Goal: Information Seeking & Learning: Learn about a topic

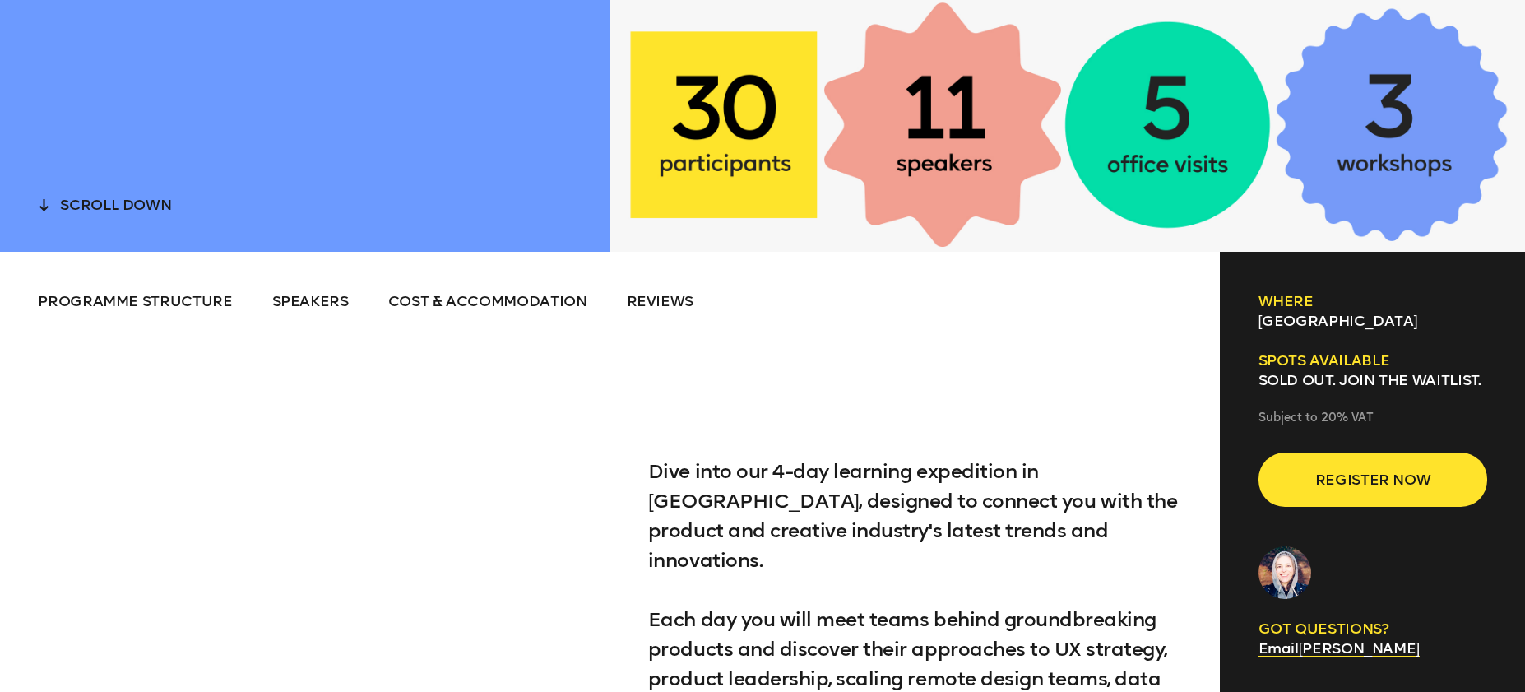
scroll to position [759, 0]
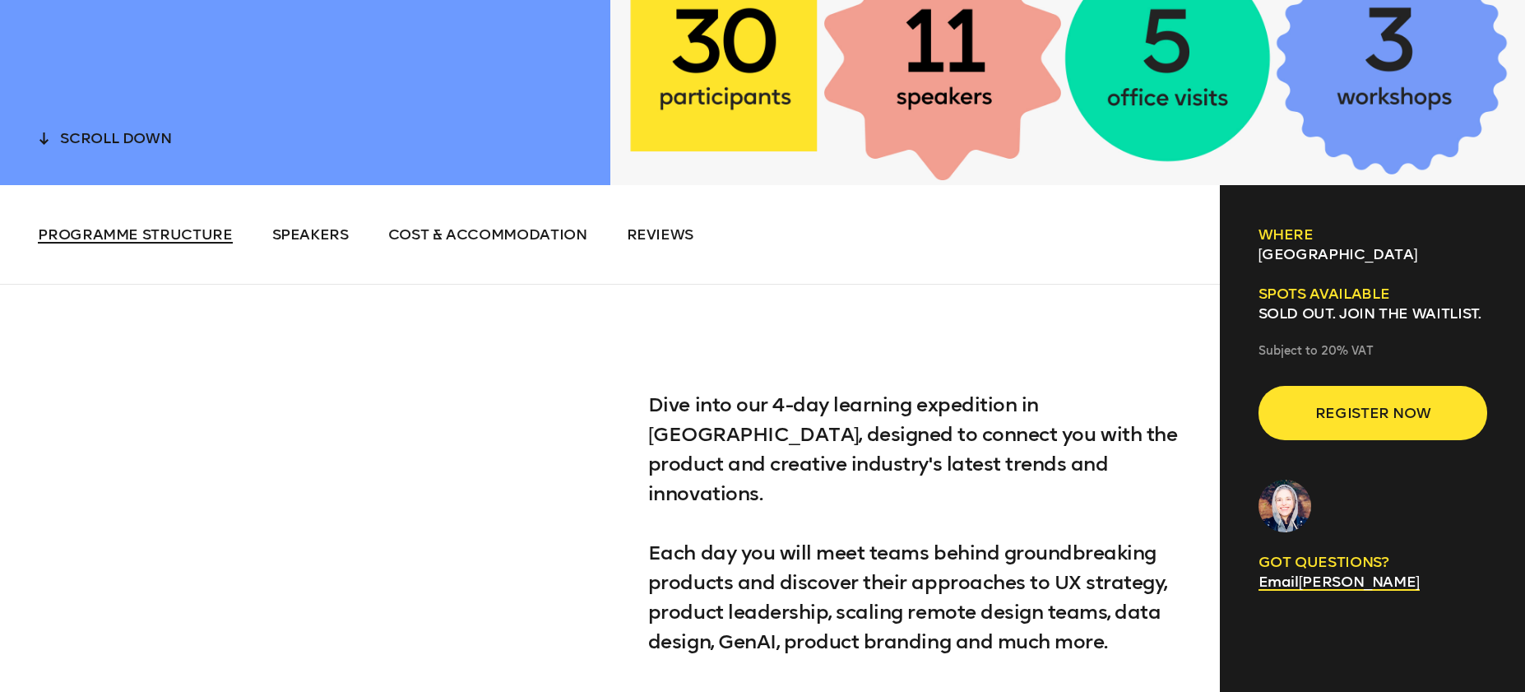
click at [137, 243] on span "Programme structure" at bounding box center [135, 234] width 194 height 18
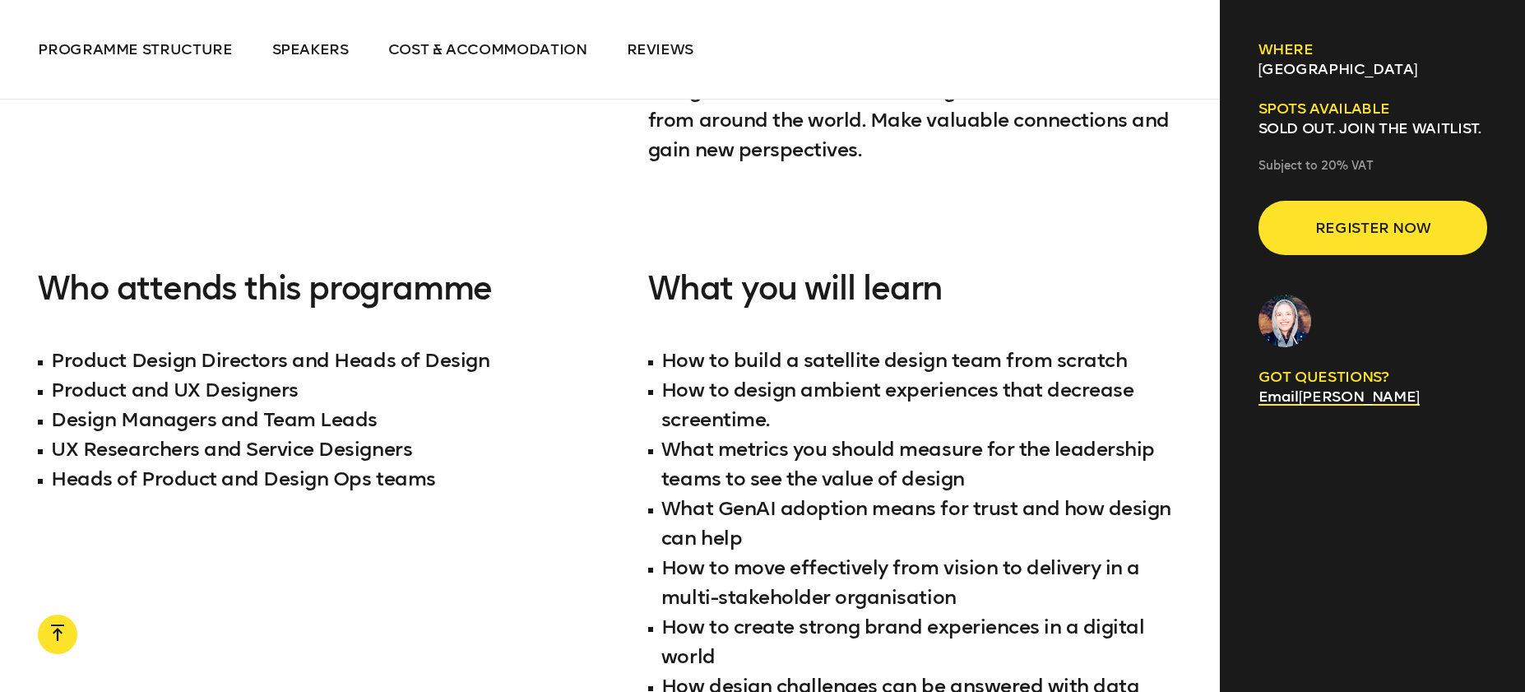
scroll to position [1580, 0]
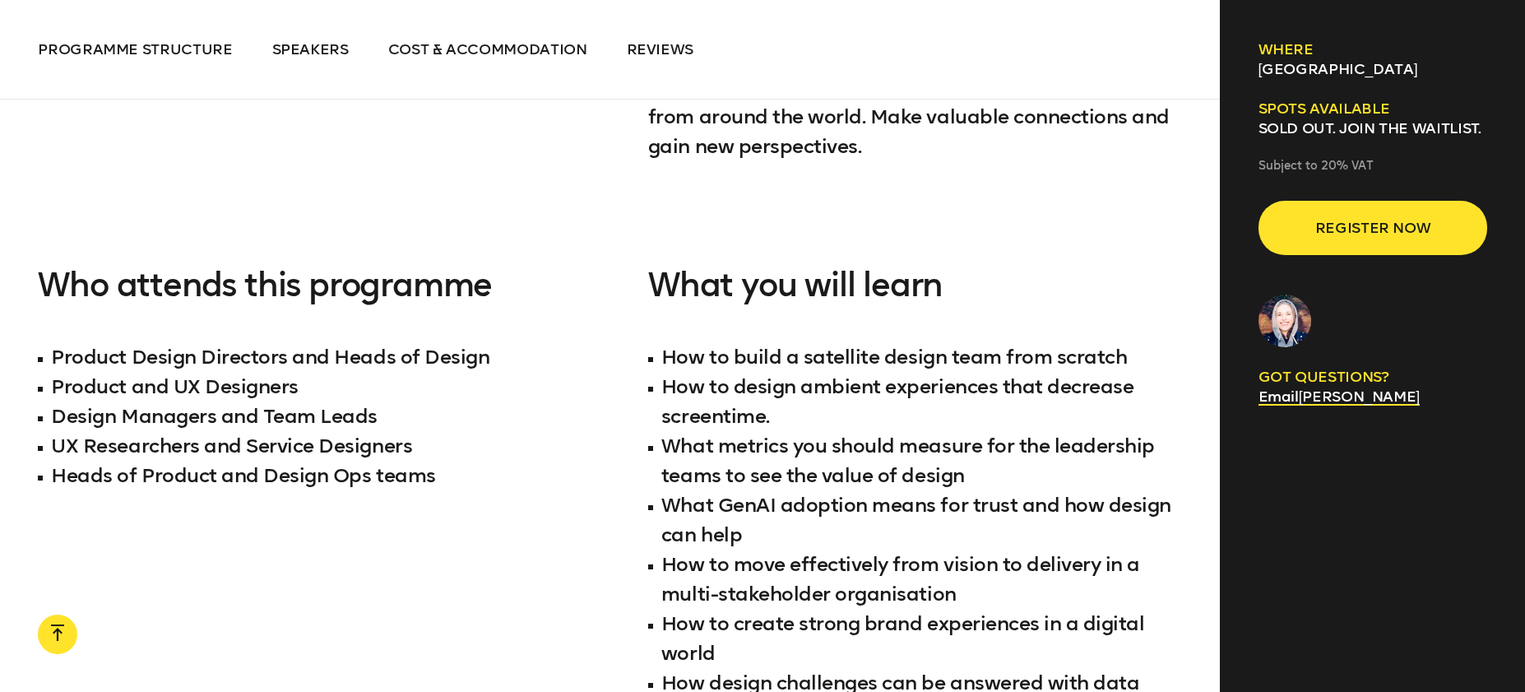
drag, startPoint x: 976, startPoint y: 503, endPoint x: 659, endPoint y: 302, distance: 375.6
click at [646, 288] on div "Dive into our 4-day learning expedition in [GEOGRAPHIC_DATA], designed to conne…" at bounding box center [610, 133] width 1144 height 1339
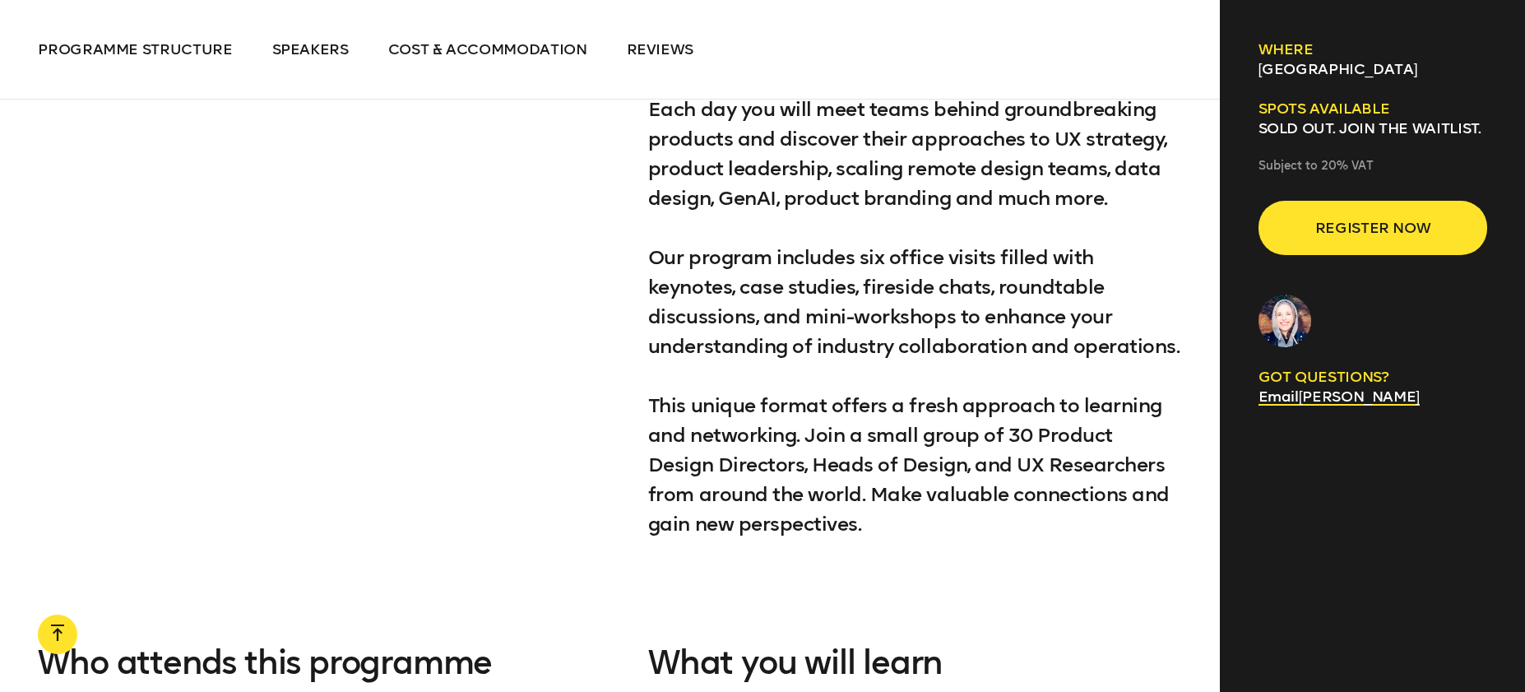
scroll to position [1520, 0]
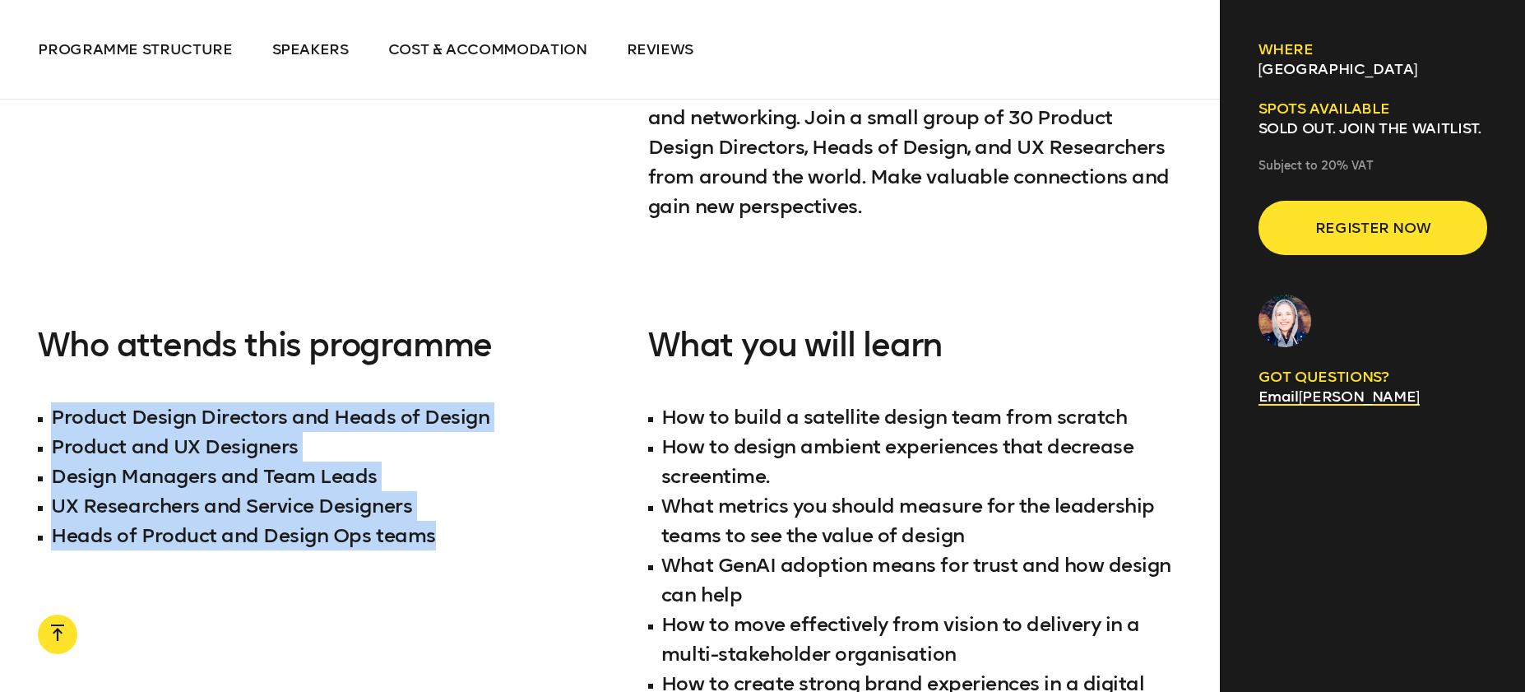
drag, startPoint x: 114, startPoint y: 398, endPoint x: 244, endPoint y: 572, distance: 218.0
click at [244, 494] on div "Who attends this programme Product Design Directors and Heads of Design Product…" at bounding box center [305, 595] width 534 height 536
click at [368, 432] on li "Product and UX Designers" at bounding box center [305, 447] width 534 height 30
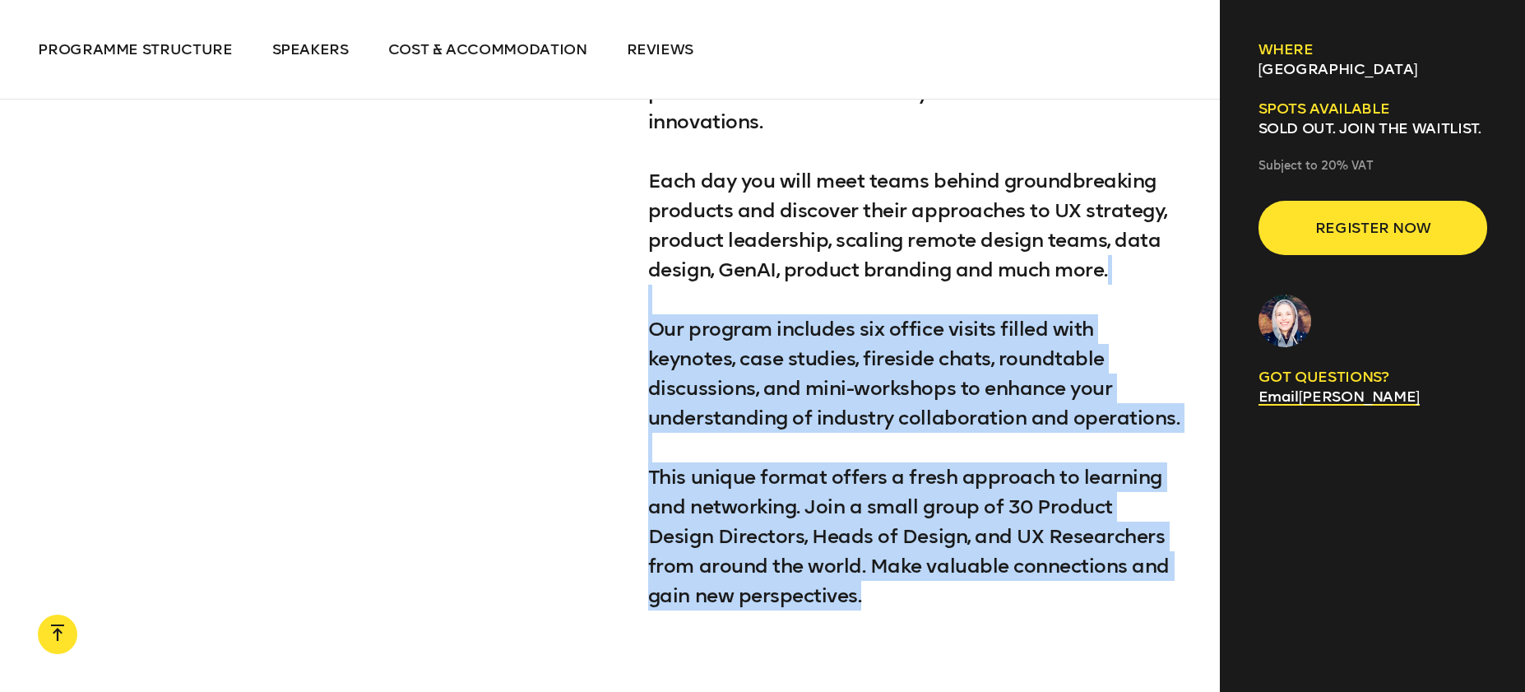
drag, startPoint x: 801, startPoint y: 331, endPoint x: 733, endPoint y: 192, distance: 155.6
click at [727, 192] on p "Dive into our 4-day learning expedition in [GEOGRAPHIC_DATA], designed to conne…" at bounding box center [915, 314] width 534 height 592
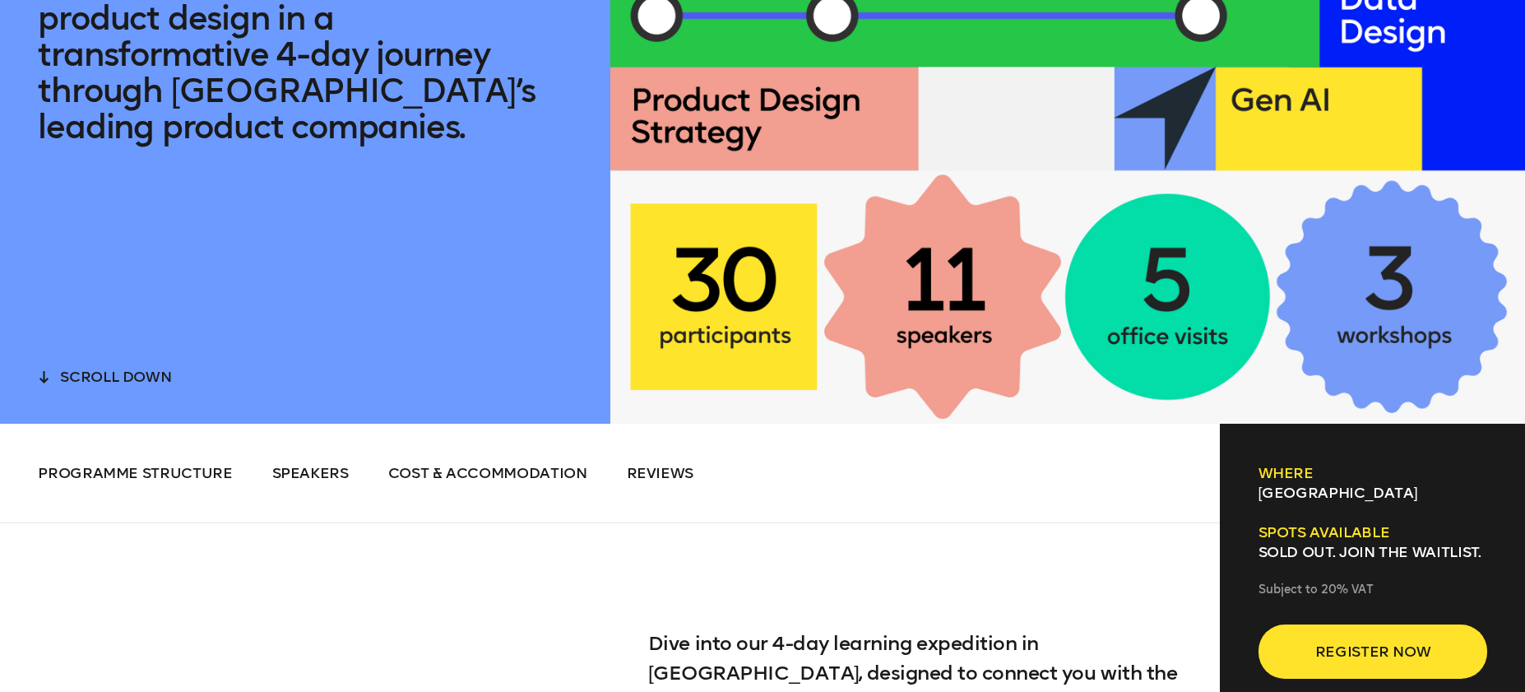
scroll to position [897, 0]
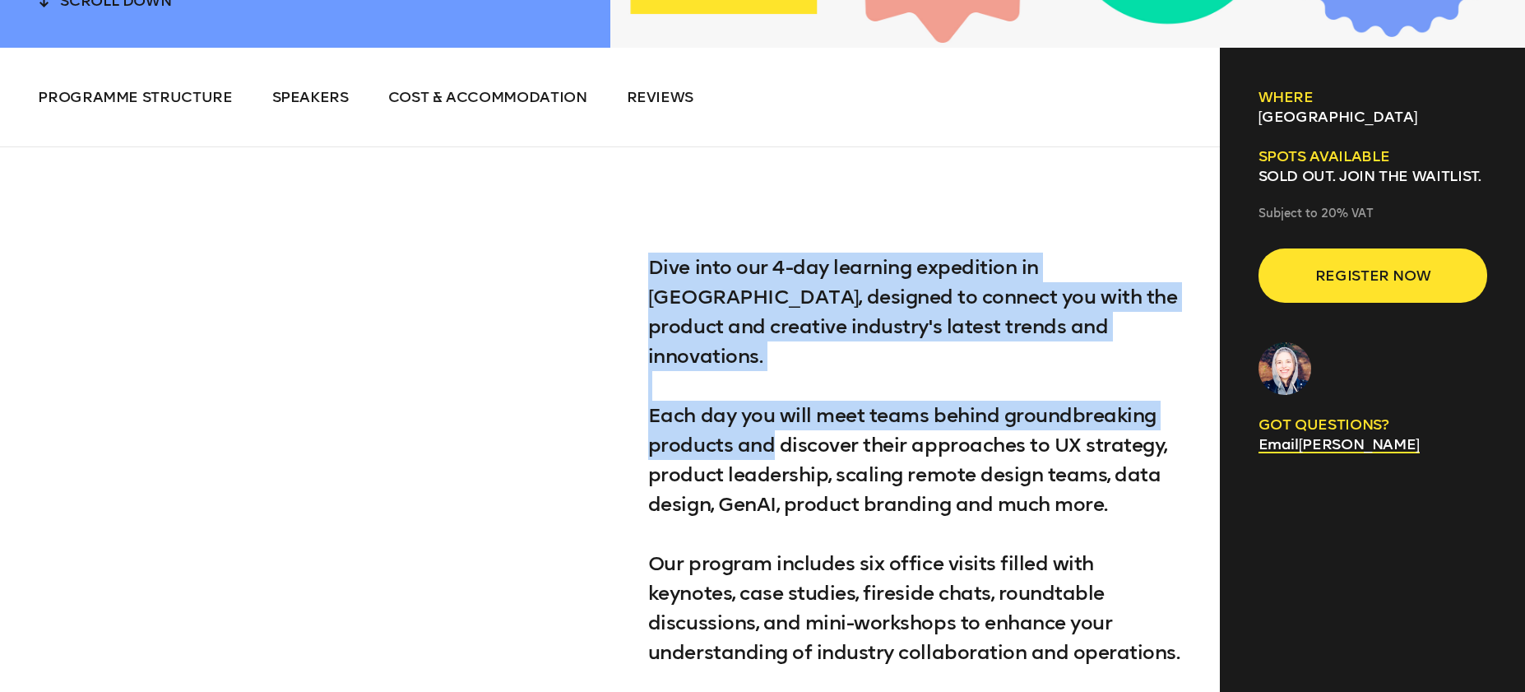
drag, startPoint x: 715, startPoint y: 255, endPoint x: 773, endPoint y: 413, distance: 168.4
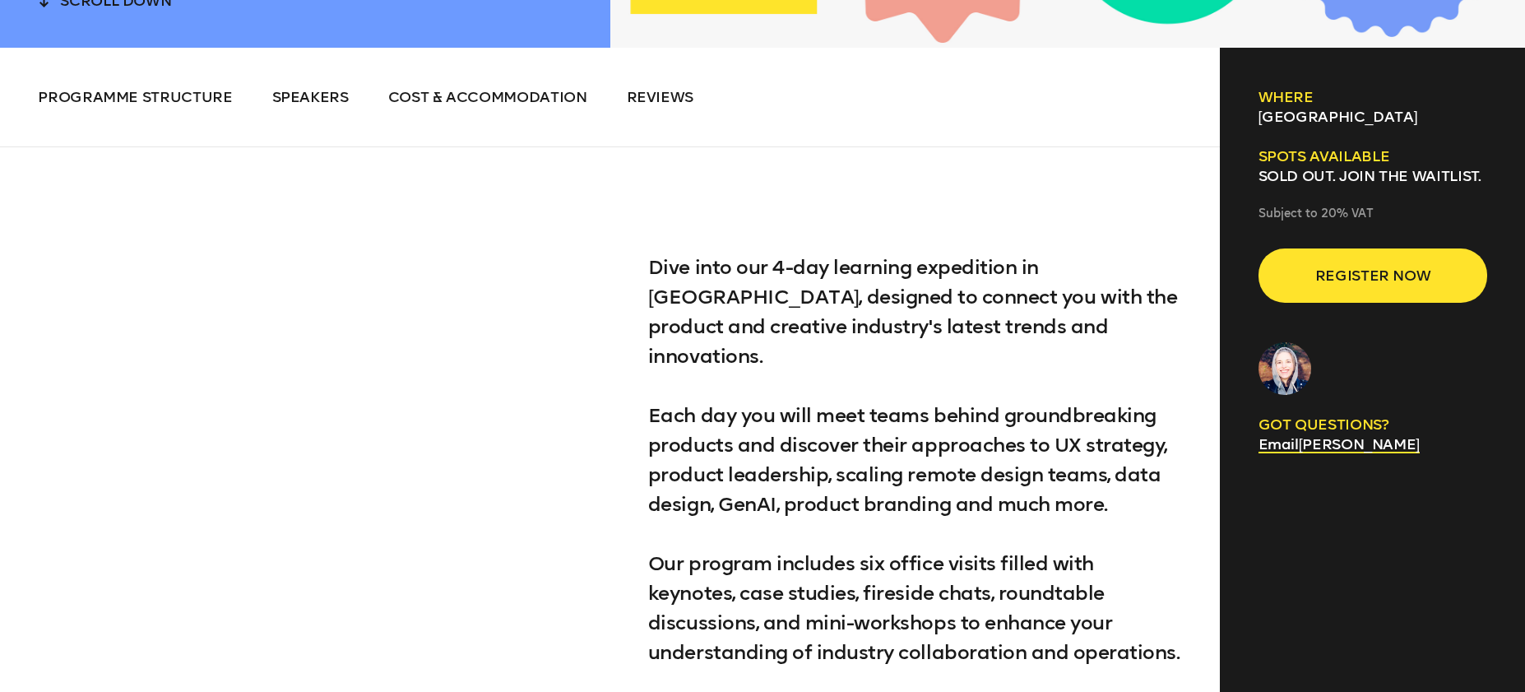
click at [768, 412] on p "Dive into our 4-day learning expedition in [GEOGRAPHIC_DATA], designed to conne…" at bounding box center [915, 549] width 534 height 592
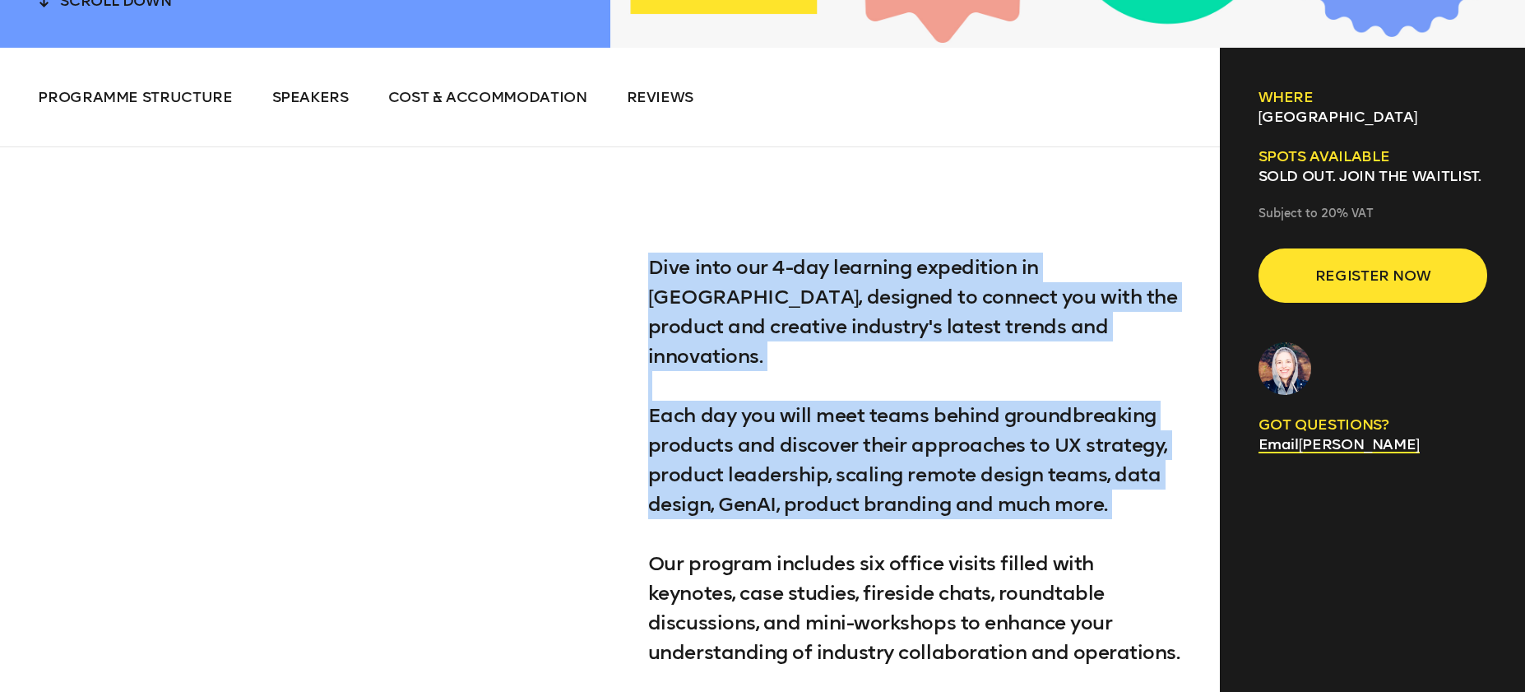
drag, startPoint x: 599, startPoint y: 290, endPoint x: 498, endPoint y: 247, distance: 110.2
click at [730, 315] on p "Dive into our 4-day learning expedition in [GEOGRAPHIC_DATA], designed to conne…" at bounding box center [915, 549] width 534 height 592
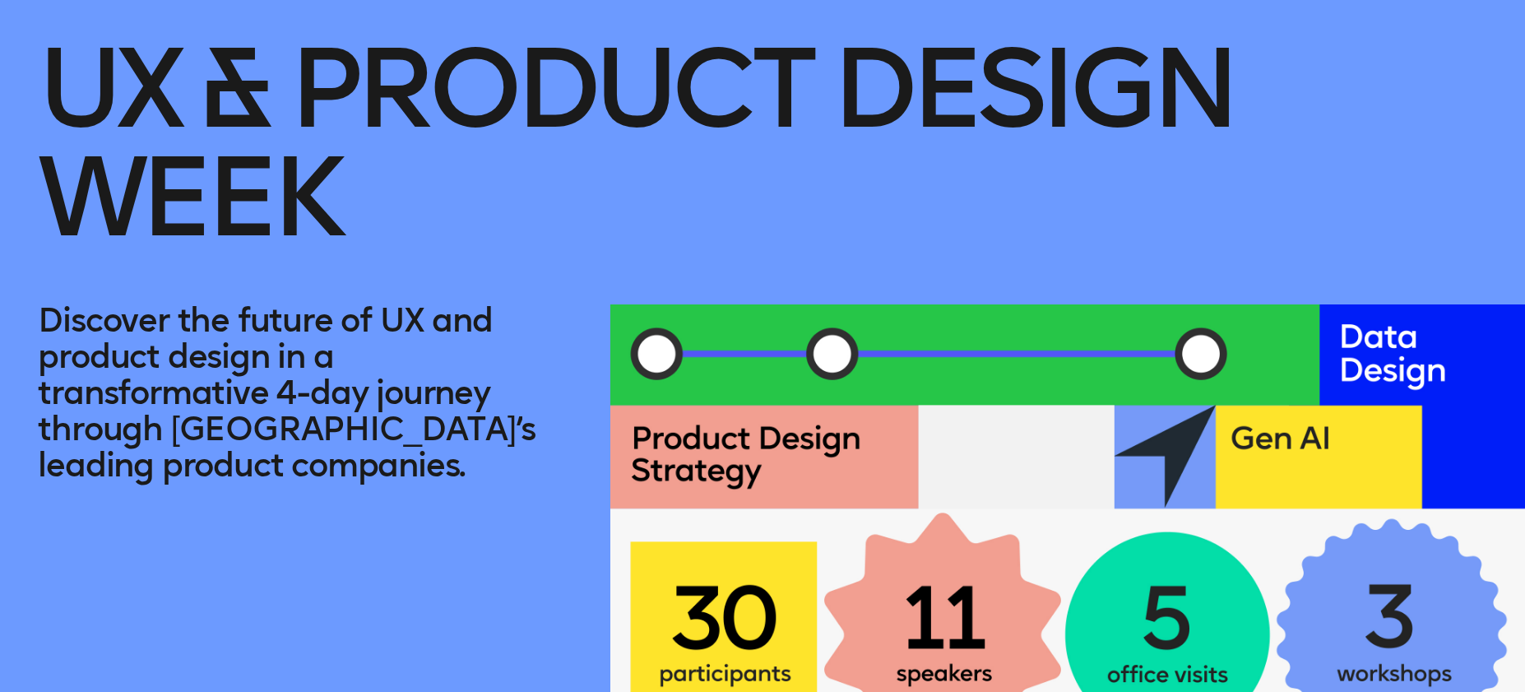
scroll to position [0, 0]
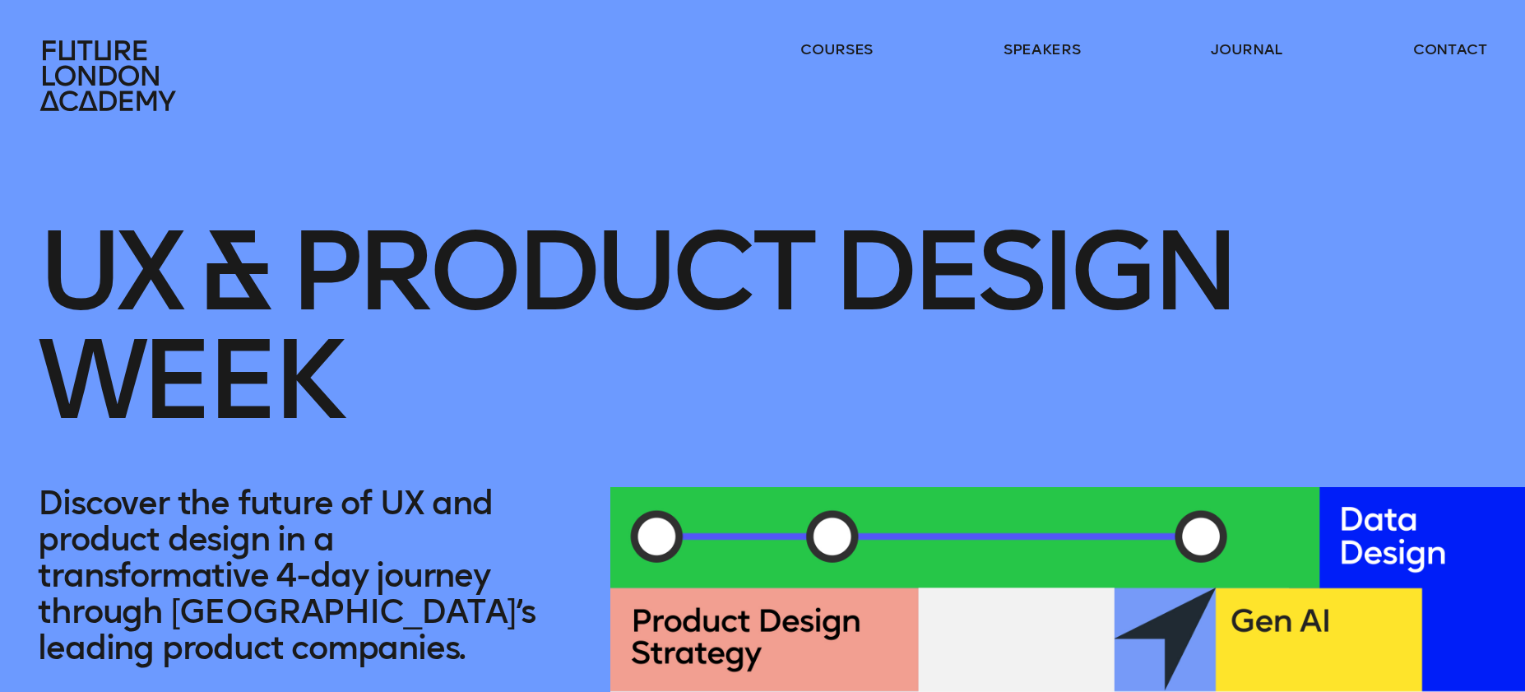
click at [99, 76] on icon at bounding box center [110, 75] width 145 height 72
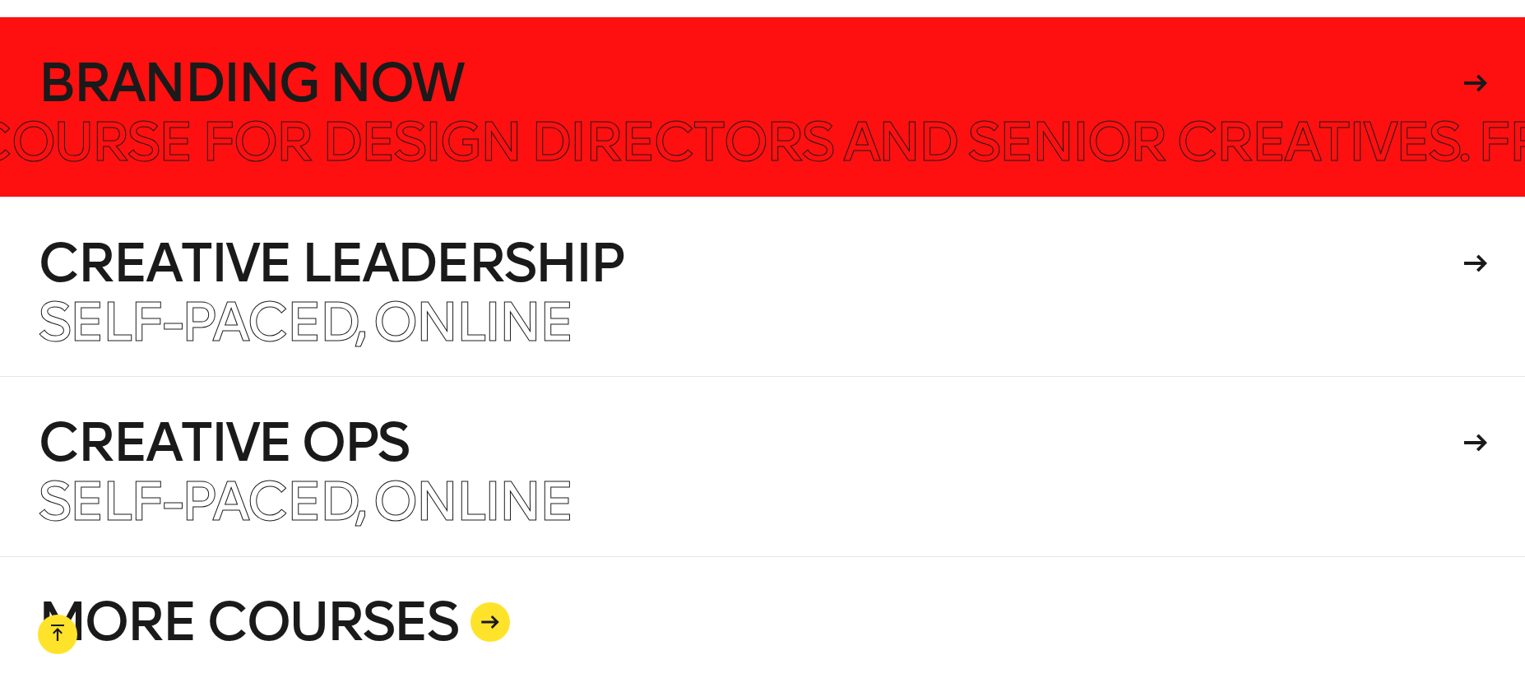
scroll to position [4312, 0]
